Goal: Find contact information: Find contact information

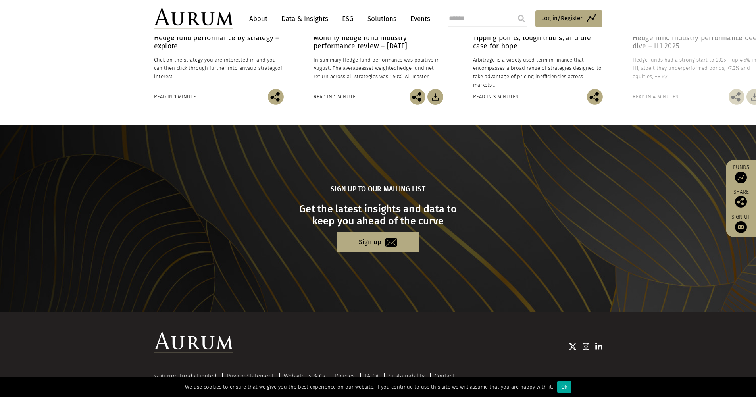
scroll to position [682, 0]
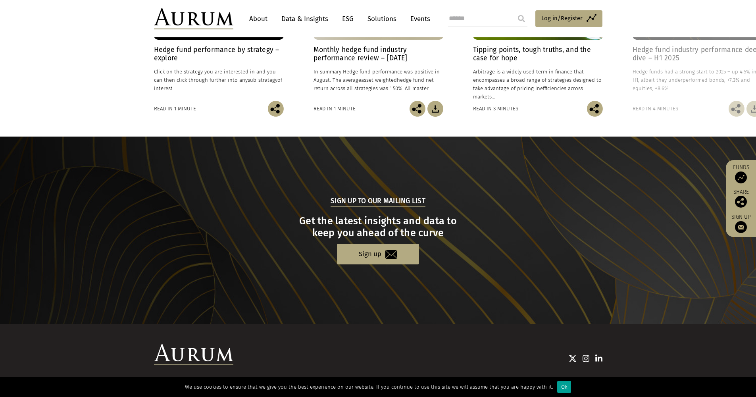
click at [557, 389] on div "Ok" at bounding box center [564, 387] width 14 height 12
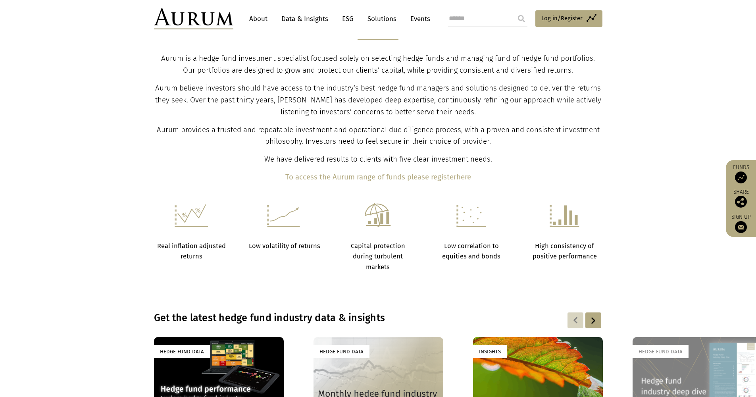
scroll to position [0, 0]
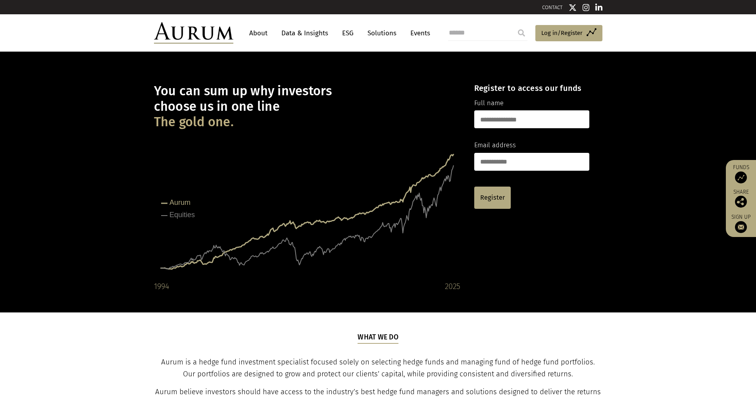
click at [267, 35] on link "About" at bounding box center [258, 33] width 26 height 15
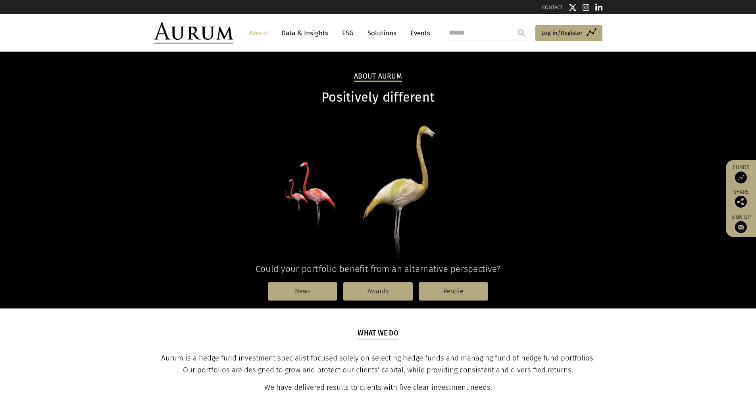
click at [547, 6] on link "CONTACT" at bounding box center [552, 7] width 21 height 6
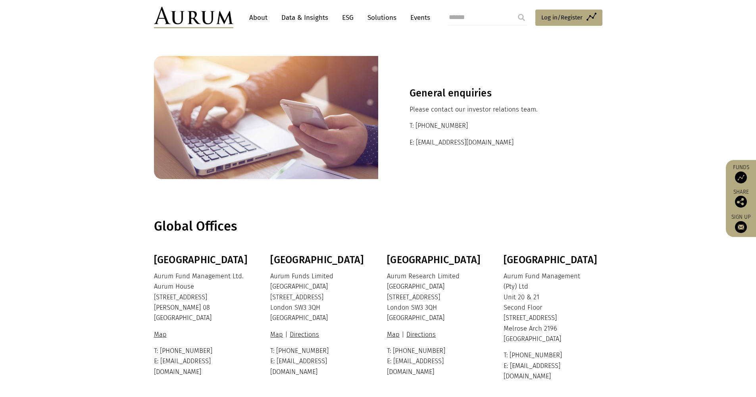
scroll to position [112, 0]
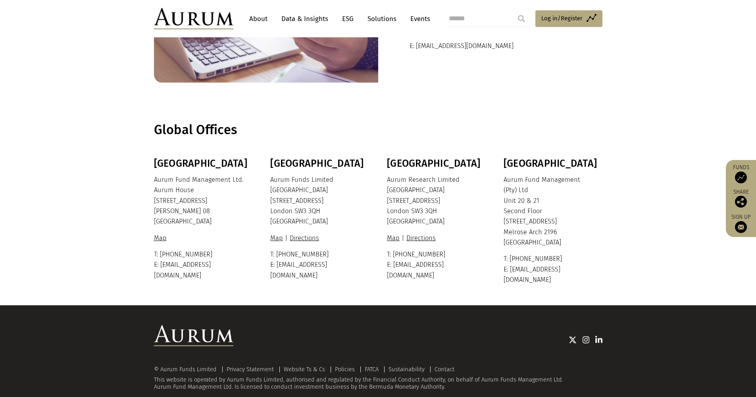
click at [168, 166] on h3 "Bermuda" at bounding box center [202, 164] width 97 height 12
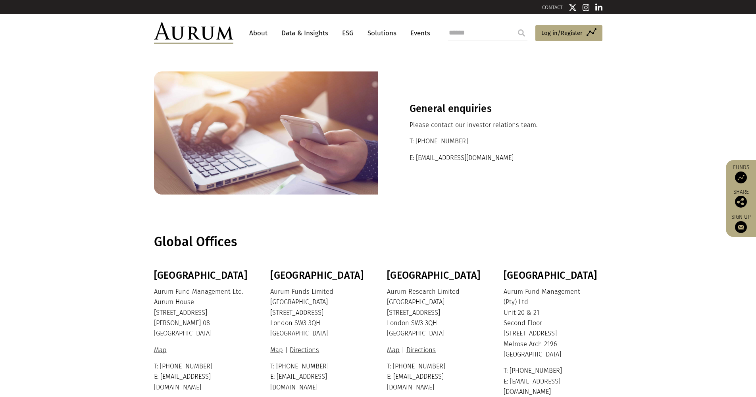
click at [347, 35] on link "ESG" at bounding box center [347, 33] width 19 height 15
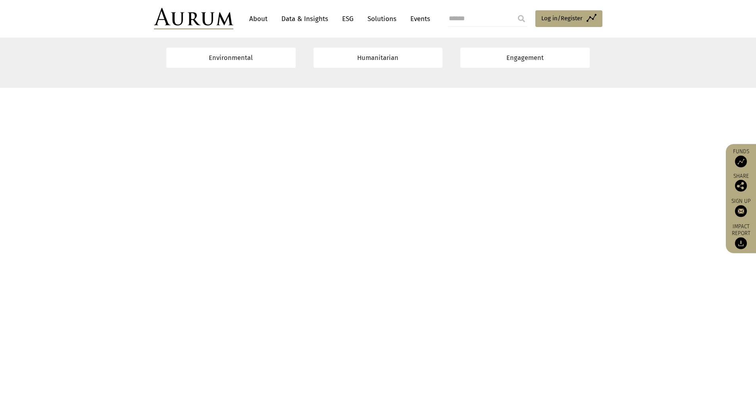
scroll to position [2922, 0]
